Goal: Information Seeking & Learning: Learn about a topic

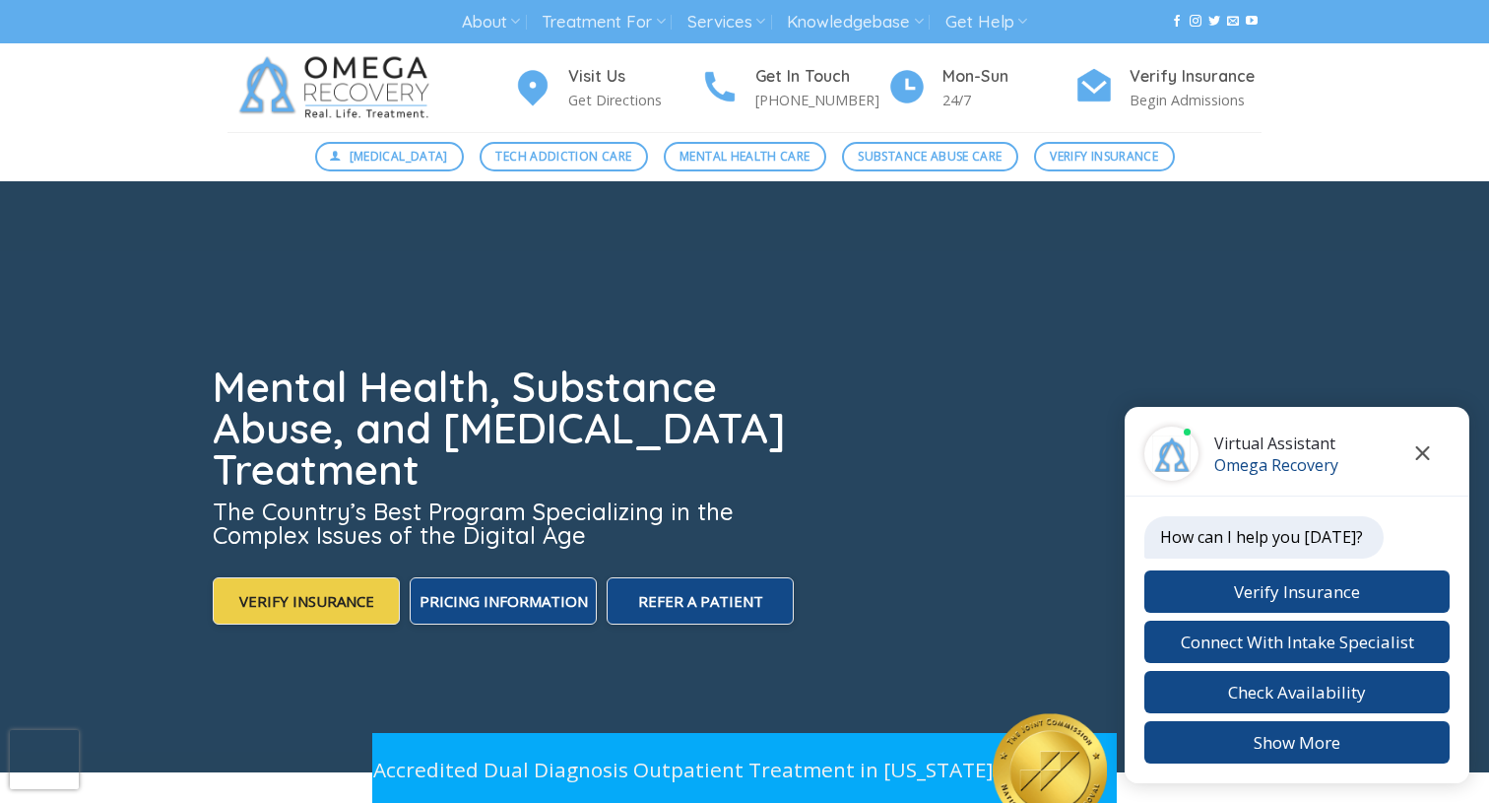
click at [1426, 450] on icon "Close chat" at bounding box center [1423, 453] width 14 height 14
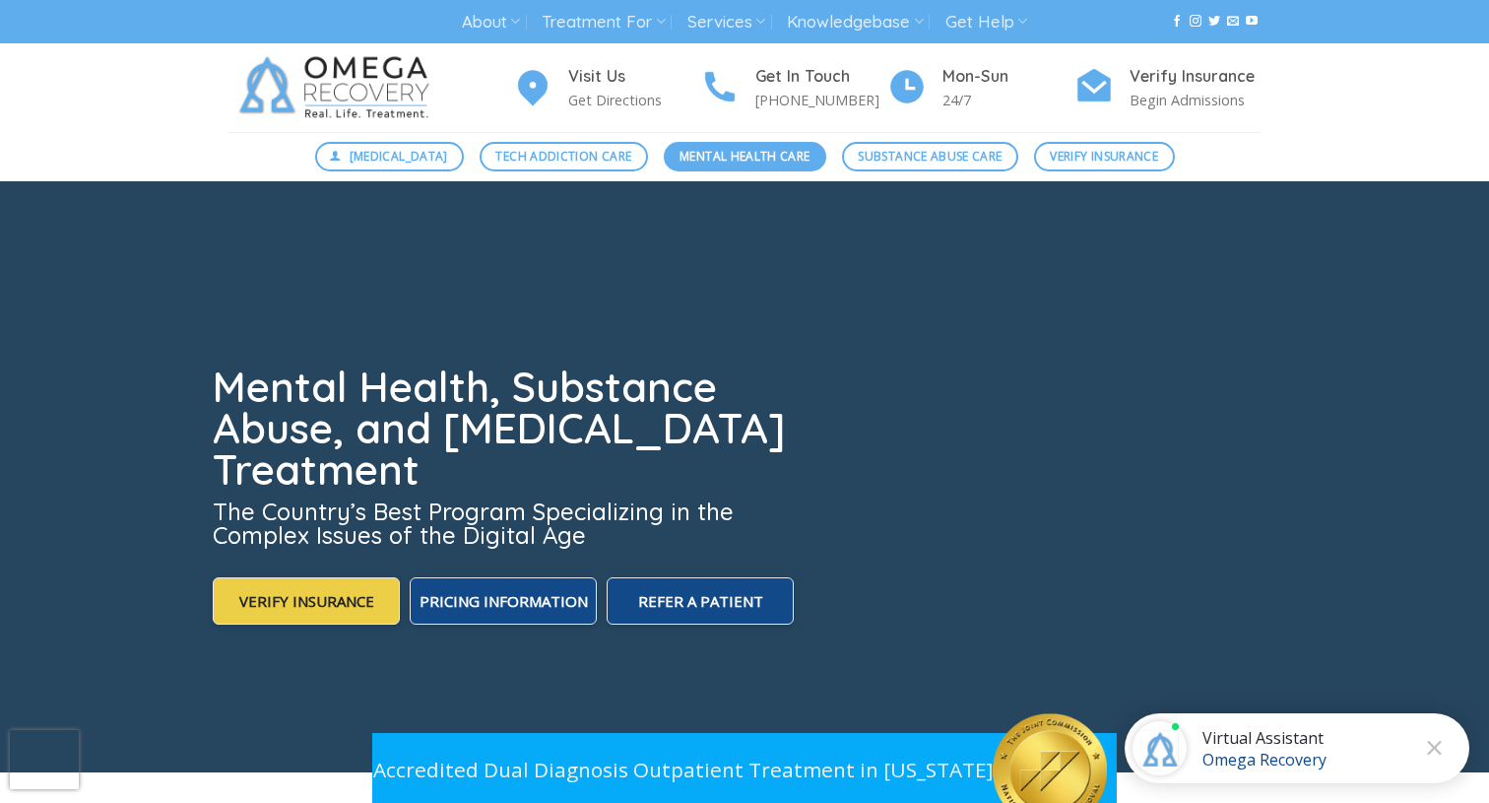
click at [691, 161] on span "Mental Health Care" at bounding box center [745, 156] width 130 height 19
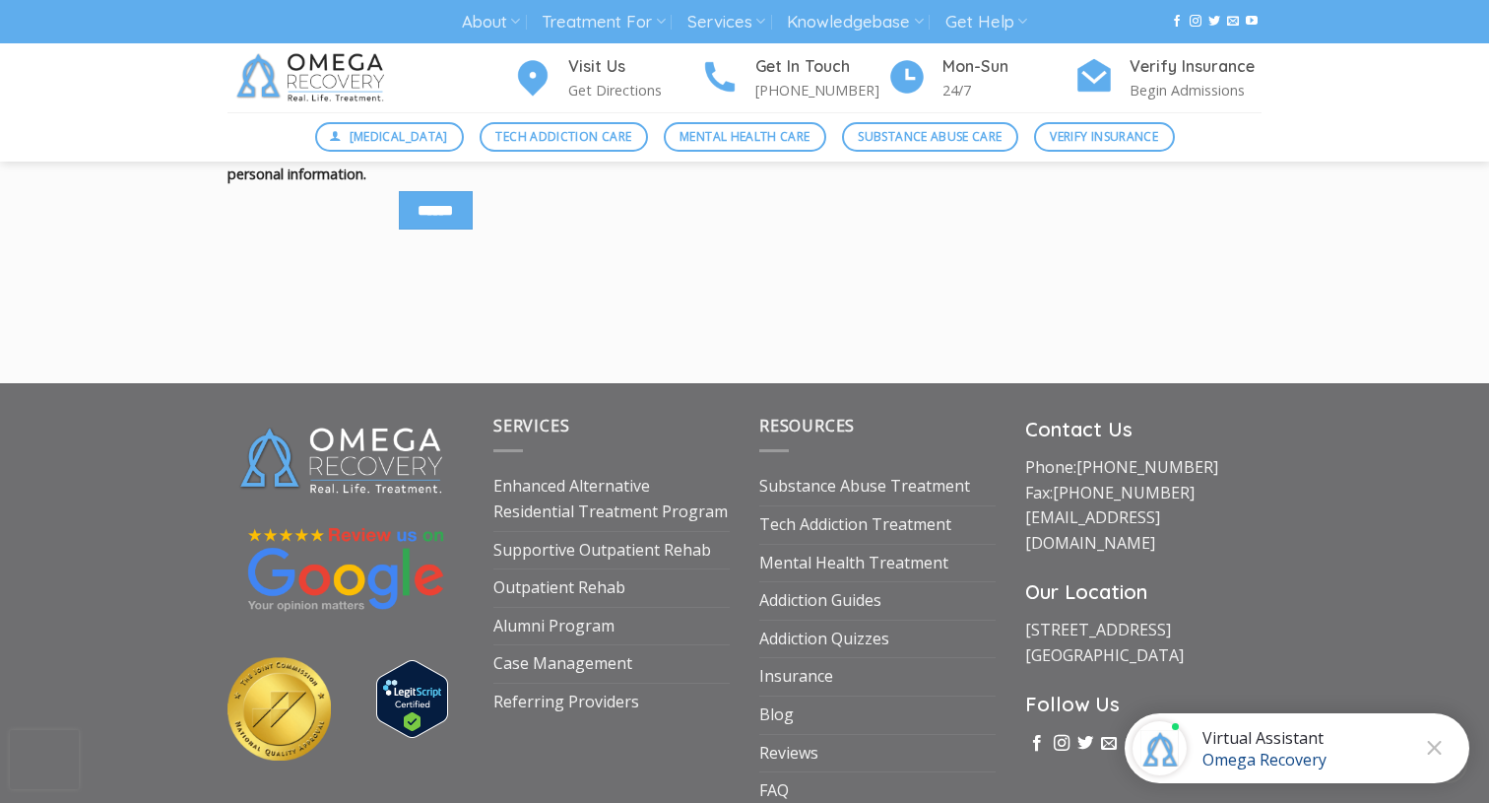
scroll to position [2545, 0]
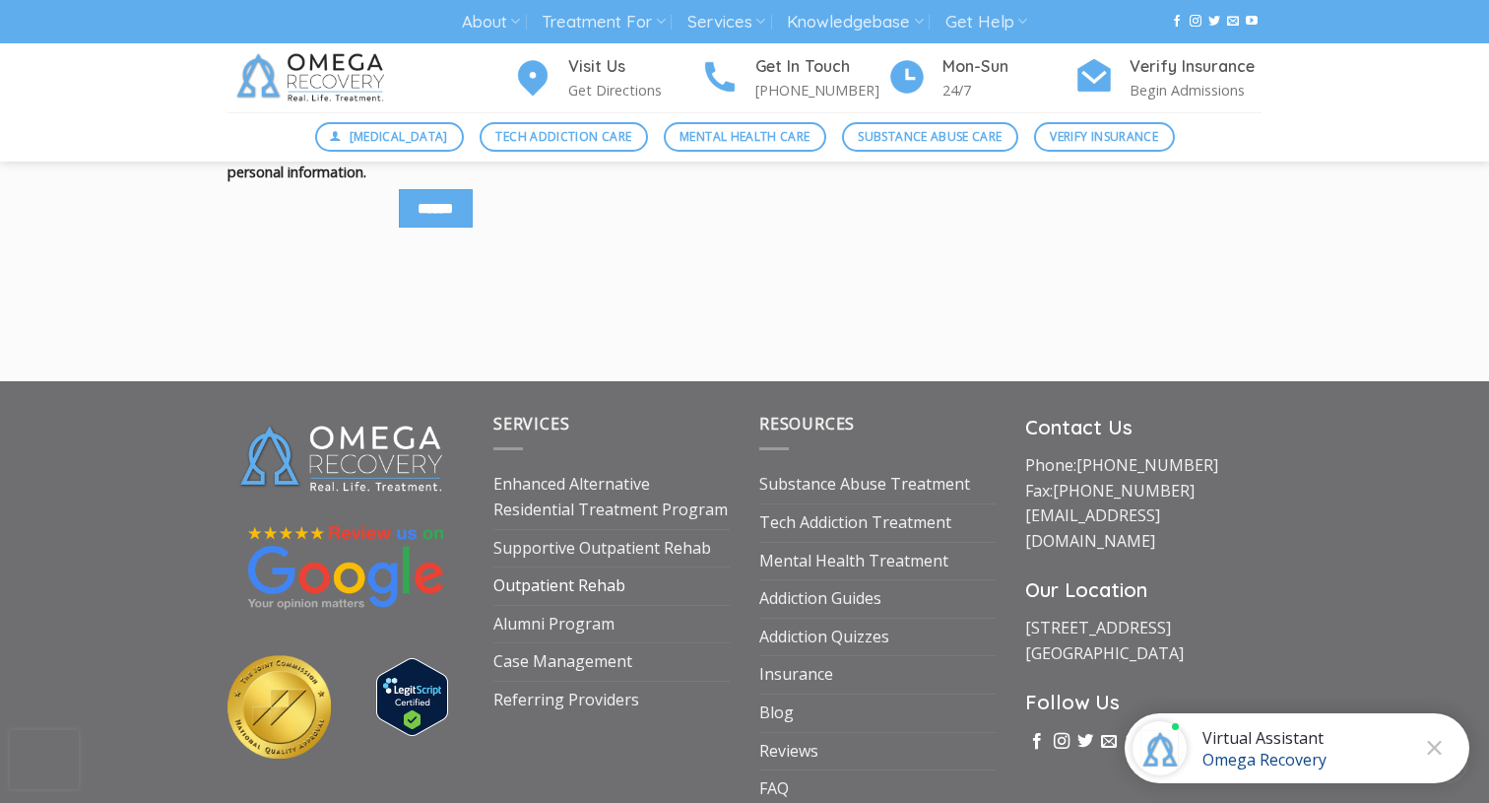
click at [592, 588] on link "Outpatient Rehab" at bounding box center [559, 585] width 132 height 37
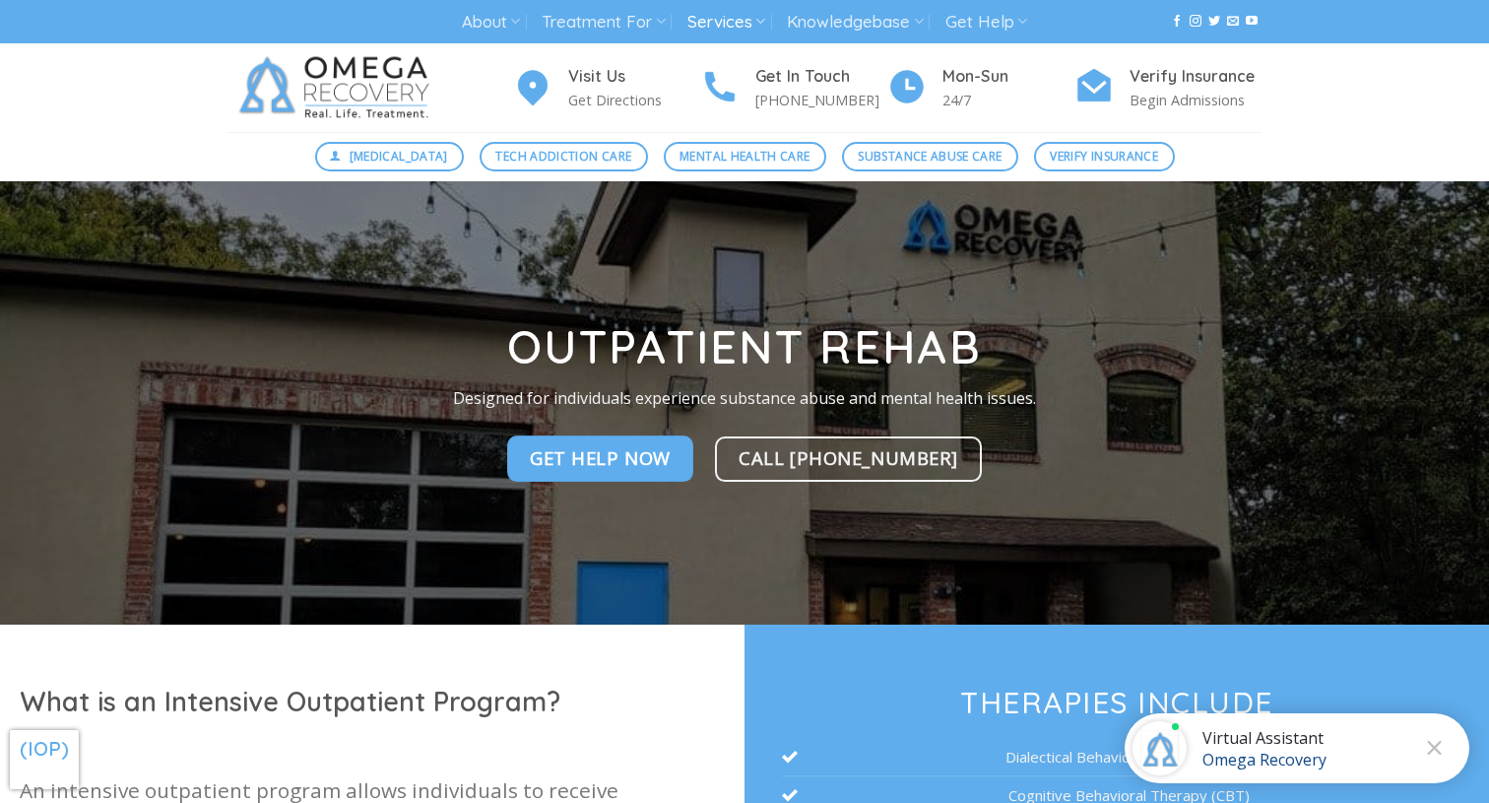
click at [389, 88] on img at bounding box center [339, 87] width 222 height 89
